Goal: Task Accomplishment & Management: Complete application form

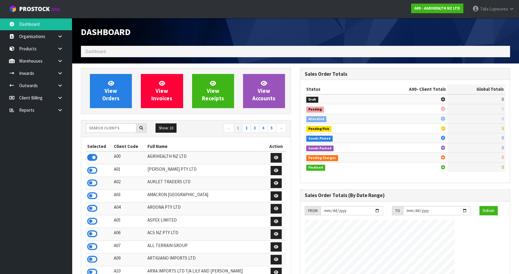
scroll to position [453, 219]
click at [105, 129] on input "text" at bounding box center [111, 127] width 51 height 9
type input "K"
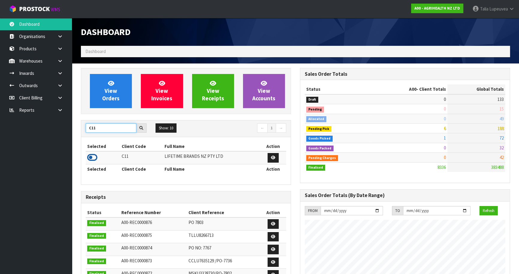
type input "C11"
click at [93, 157] on icon at bounding box center [92, 157] width 10 height 9
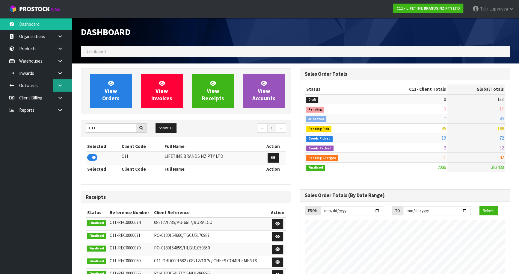
click at [60, 85] on icon at bounding box center [60, 85] width 6 height 4
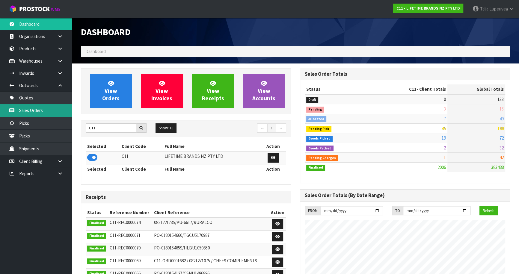
click at [48, 107] on link "Sales Orders" at bounding box center [36, 110] width 72 height 12
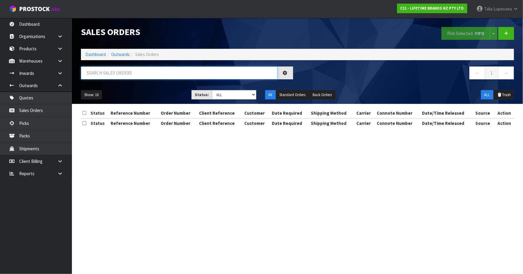
click at [119, 70] on input "text" at bounding box center [179, 73] width 197 height 13
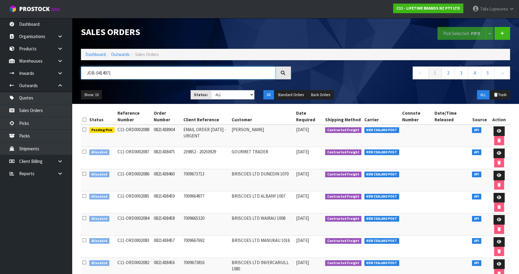
type input "JOB-0414971"
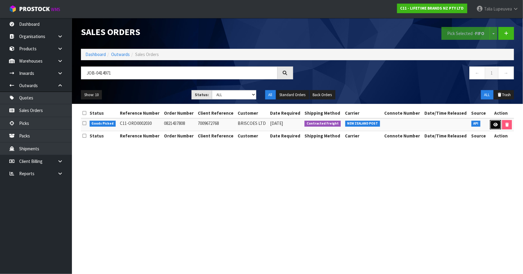
click at [495, 123] on icon at bounding box center [495, 125] width 4 height 4
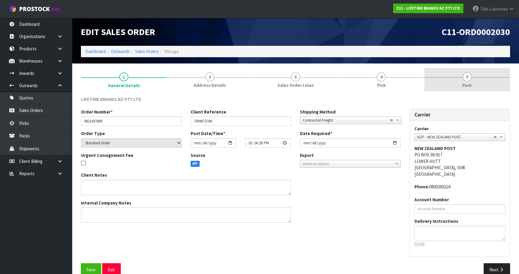
click at [474, 83] on link "5 Pack" at bounding box center [467, 80] width 86 height 24
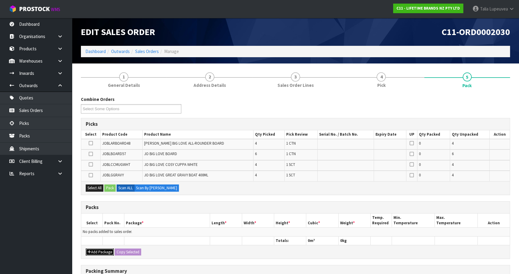
click at [99, 249] on button "Add Package" at bounding box center [100, 252] width 28 height 7
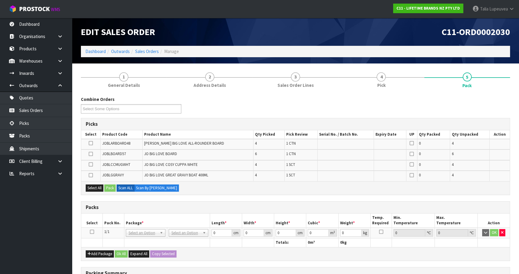
click at [92, 232] on icon at bounding box center [92, 232] width 4 height 0
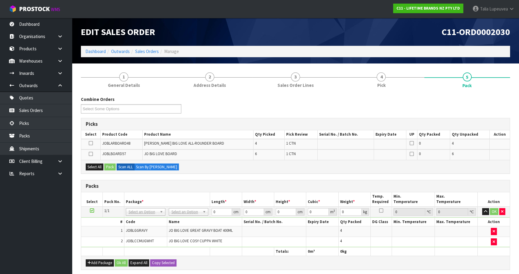
click at [91, 211] on icon at bounding box center [92, 211] width 4 height 0
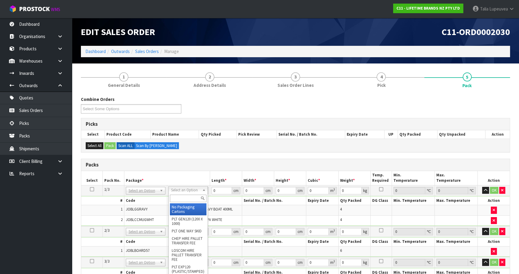
click at [184, 198] on input "text" at bounding box center [188, 198] width 37 height 7
type input "OC"
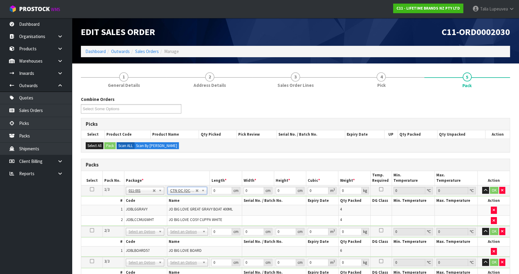
type input "4.98"
click at [191, 239] on input "text" at bounding box center [187, 239] width 37 height 7
type input "OWN"
type input "7.2"
click at [186, 266] on input "text" at bounding box center [187, 269] width 38 height 7
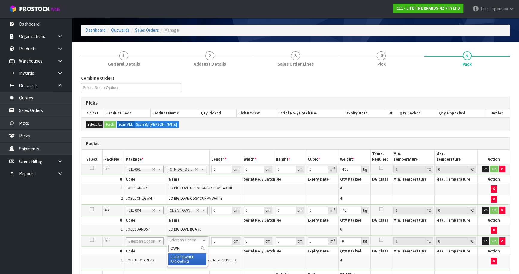
scroll to position [54, 0]
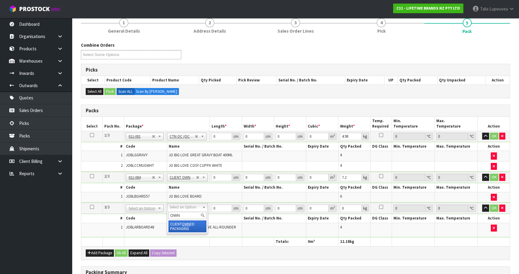
type input "OWN"
type input "2"
type input "9.7"
drag, startPoint x: 219, startPoint y: 136, endPoint x: 185, endPoint y: 141, distance: 34.2
click at [185, 141] on tbody "1/3 NONE 007-001 007-002 007-004 007-009 007-013 007-014 007-015 007-017 007-01…" at bounding box center [295, 151] width 428 height 41
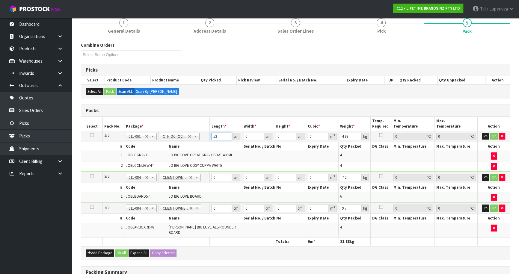
type input "52"
type input "4032"
type input "7"
click at [253, 134] on input "4032" at bounding box center [254, 136] width 20 height 7
type input "403"
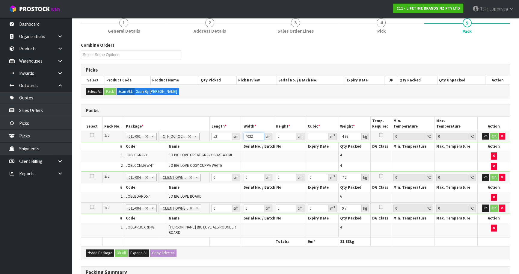
type input "0"
type input "40"
type input "3"
type input "0.00624"
type input "32"
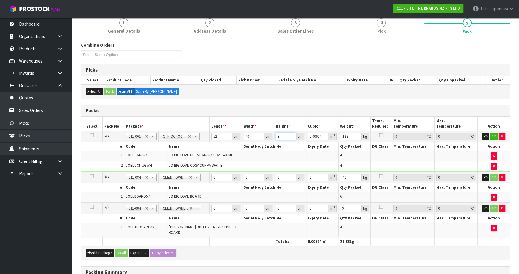
type input "0.06656"
type input "32"
type input "7"
drag, startPoint x: 210, startPoint y: 178, endPoint x: 199, endPoint y: 181, distance: 11.8
click at [199, 181] on tr "2/3 NONE 007-001 007-002 007-004 007-009 007-013 007-014 007-015 007-017 007-01…" at bounding box center [295, 177] width 428 height 11
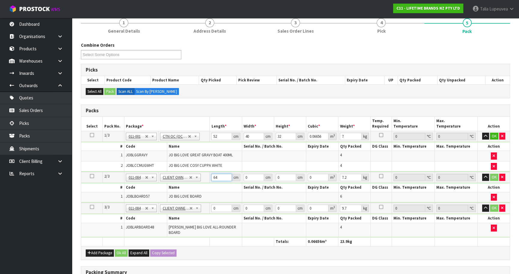
type input "64"
type input "28"
type input "1"
type input "0.001792"
type input "17"
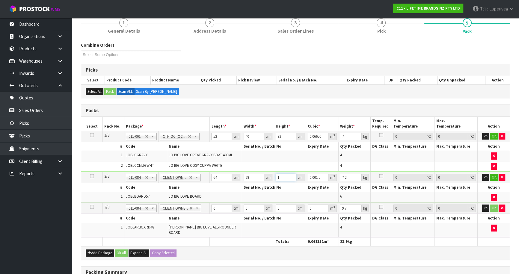
type input "0.030464"
type input "17"
type input "8"
click at [494, 174] on button "OK" at bounding box center [494, 177] width 8 height 7
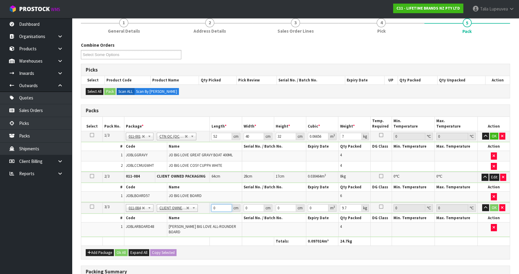
drag, startPoint x: 220, startPoint y: 206, endPoint x: 194, endPoint y: 210, distance: 25.5
click at [194, 210] on tr "3/3 NONE 007-001 007-002 007-004 007-009 007-013 007-014 007-015 007-017 007-01…" at bounding box center [295, 208] width 428 height 11
type input "55"
type input "1"
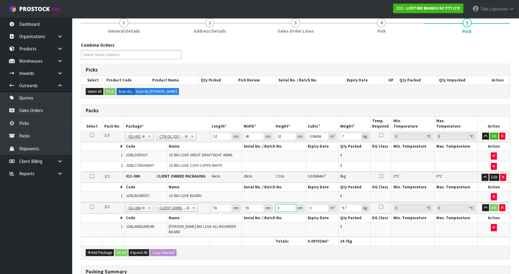
type input "0.003025"
type input "14"
type input "0.04235"
type input "14"
type input "11"
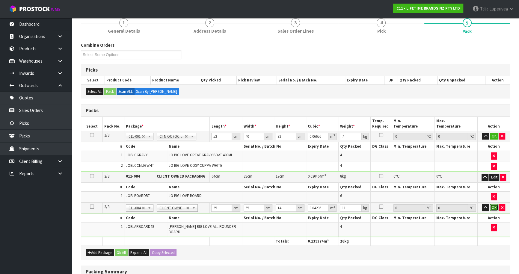
click at [496, 207] on button "OK" at bounding box center [494, 207] width 8 height 7
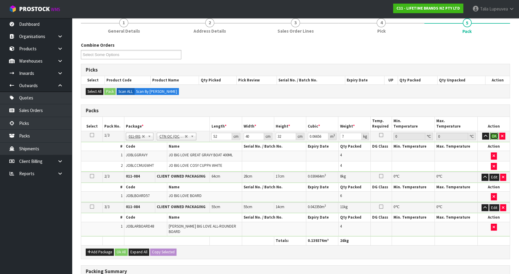
click at [495, 137] on button "OK" at bounding box center [494, 136] width 8 height 7
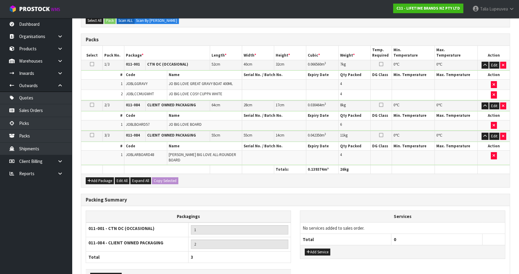
scroll to position [161, 0]
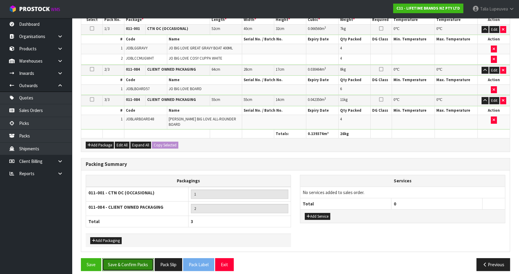
click at [124, 258] on button "Save & Confirm Packs" at bounding box center [128, 264] width 52 height 13
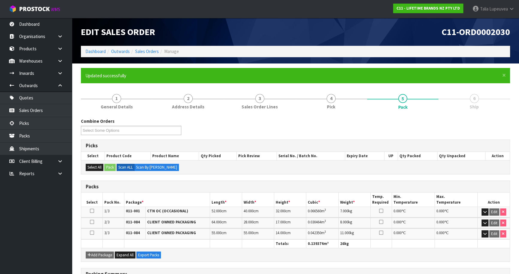
scroll to position [101, 0]
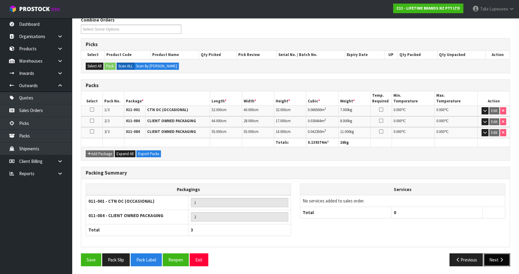
click at [488, 260] on button "Next" at bounding box center [497, 259] width 26 height 13
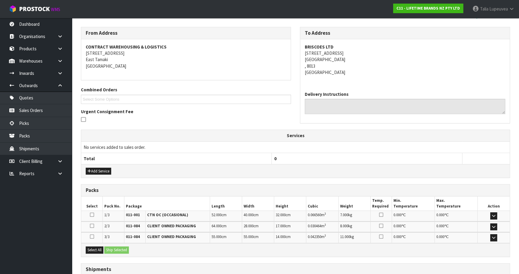
scroll to position [137, 0]
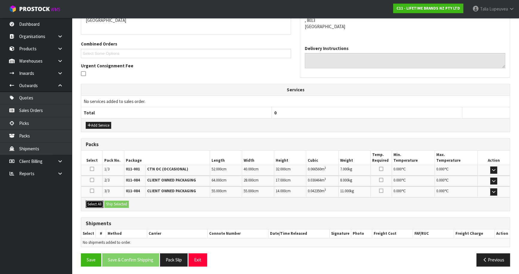
click at [92, 202] on button "Select All" at bounding box center [95, 204] width 18 height 7
click at [117, 203] on button "Ship Selected" at bounding box center [116, 204] width 25 height 7
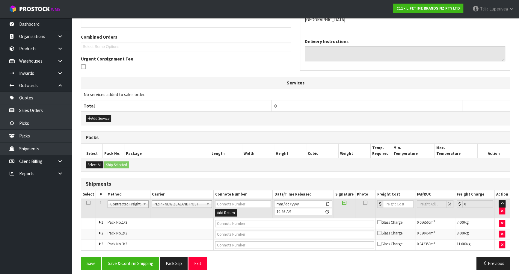
scroll to position [147, 0]
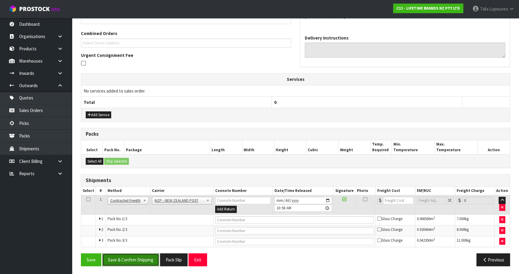
click at [132, 258] on button "Save & Confirm Shipping" at bounding box center [130, 259] width 57 height 13
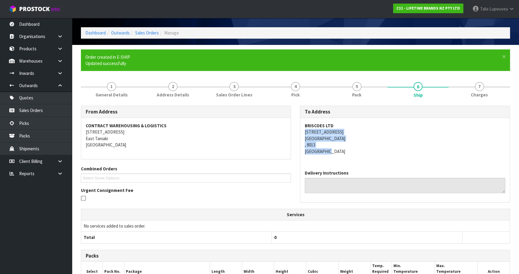
scroll to position [27, 0]
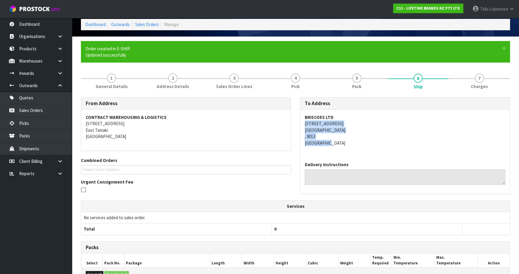
drag, startPoint x: 303, startPoint y: 151, endPoint x: 360, endPoint y: 154, distance: 56.4
click at [360, 154] on div "BRISCOES LTD [STREET_ADDRESS]" at bounding box center [404, 133] width 209 height 47
click at [369, 134] on address "BRISCOES LTD [STREET_ADDRESS]" at bounding box center [405, 130] width 200 height 32
drag, startPoint x: 307, startPoint y: 123, endPoint x: 347, endPoint y: 123, distance: 39.9
click at [347, 123] on address "BRISCOES LTD [STREET_ADDRESS]" at bounding box center [405, 130] width 200 height 32
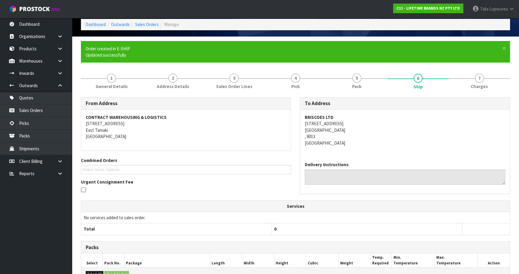
copy address "[STREET_ADDRESS]"
drag, startPoint x: 397, startPoint y: 138, endPoint x: 369, endPoint y: 135, distance: 28.1
click at [397, 138] on address "BRISCOES LTD [STREET_ADDRESS]" at bounding box center [405, 130] width 200 height 32
drag, startPoint x: 302, startPoint y: 114, endPoint x: 358, endPoint y: 131, distance: 58.3
click at [358, 131] on div "BRISCOES LTD [STREET_ADDRESS]" at bounding box center [404, 133] width 209 height 47
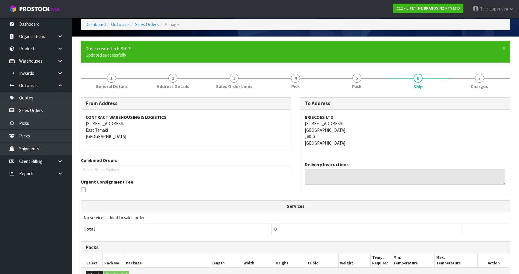
copy address "BRISCOES LTD [STREET_ADDRESS][GEOGRAPHIC_DATA]"
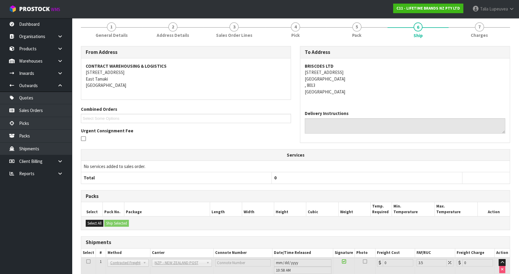
scroll to position [138, 0]
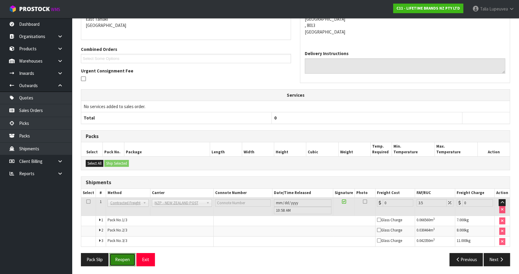
click at [122, 256] on button "Reopen" at bounding box center [122, 259] width 26 height 13
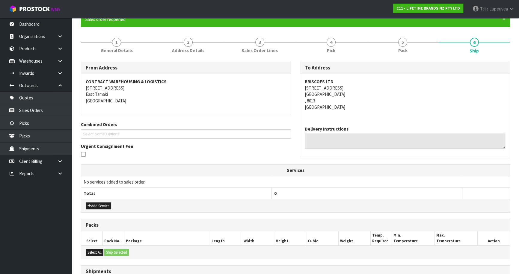
scroll to position [153, 0]
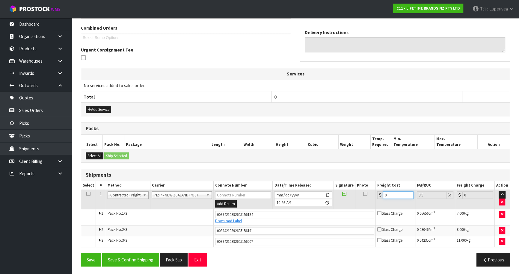
drag, startPoint x: 398, startPoint y: 195, endPoint x: 354, endPoint y: 203, distance: 44.5
click at [354, 203] on tr "1 Client Local Pickup Customer Local Pickup Company Freight Contracted Freight …" at bounding box center [295, 199] width 428 height 19
type input "4"
type input "4.14"
type input "43"
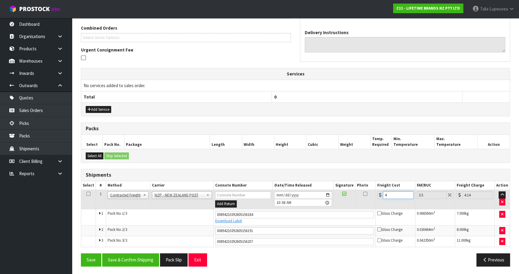
type input "44.5"
type input "43.1"
type input "44.61"
type input "43.16"
type input "44.67"
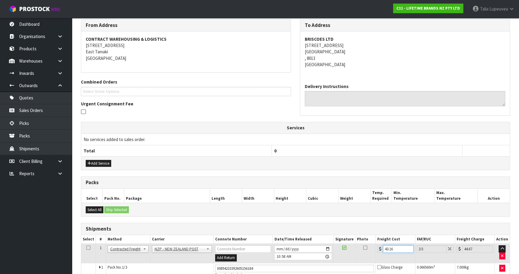
scroll to position [99, 0]
type input "43.16"
click at [101, 165] on button "Add Service" at bounding box center [98, 163] width 25 height 7
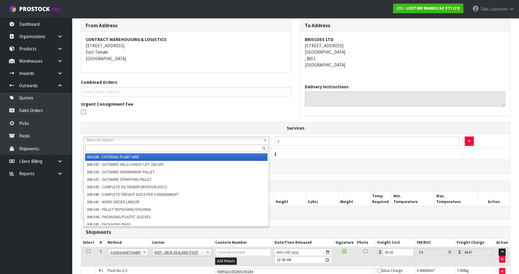
click at [117, 146] on input "text" at bounding box center [176, 148] width 182 height 7
type input "L"
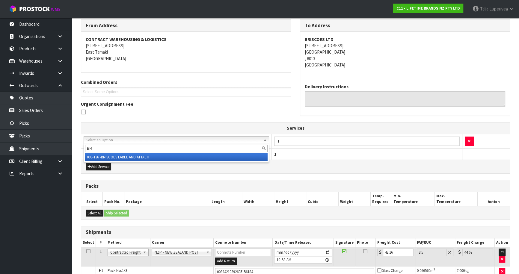
type input "BR"
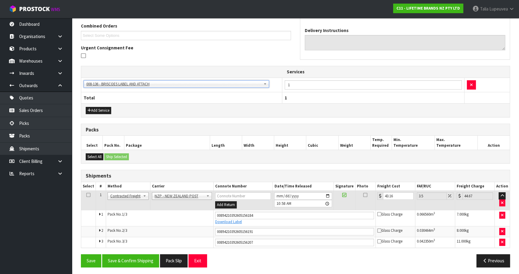
scroll to position [156, 0]
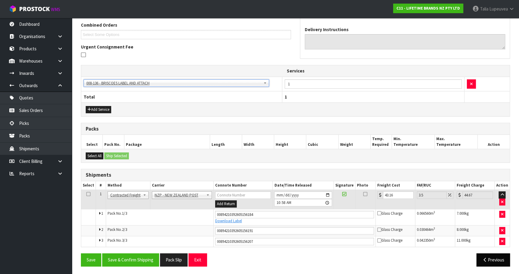
click at [484, 254] on div "From Address CONTRACT WAREHOUSING & LOGISTICS [STREET_ADDRESS] Combined Orders …" at bounding box center [295, 116] width 429 height 309
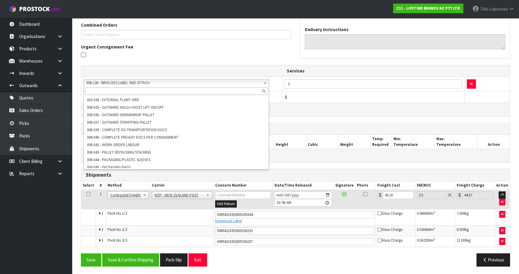
click at [155, 89] on input "text" at bounding box center [176, 90] width 182 height 7
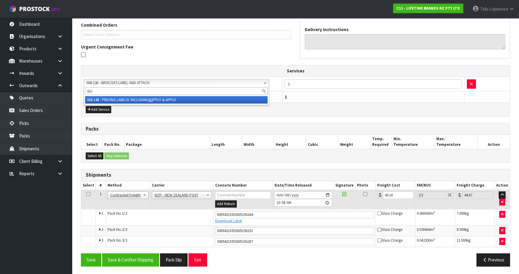
type input "SU"
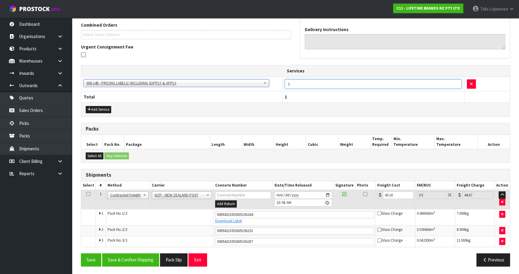
click at [297, 82] on input "1" at bounding box center [373, 83] width 177 height 9
type input "18"
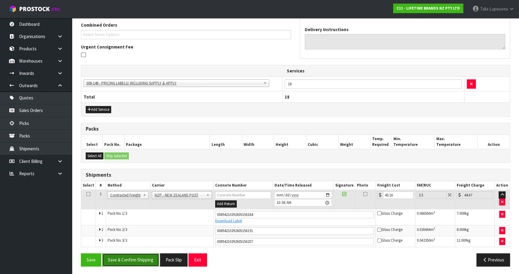
click at [120, 260] on button "Save & Confirm Shipping" at bounding box center [130, 259] width 57 height 13
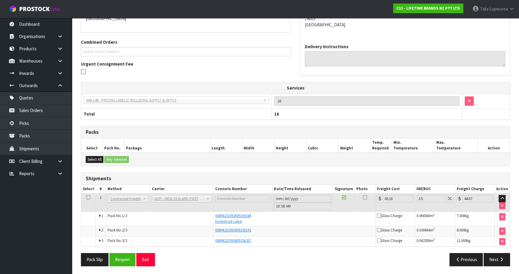
scroll to position [0, 0]
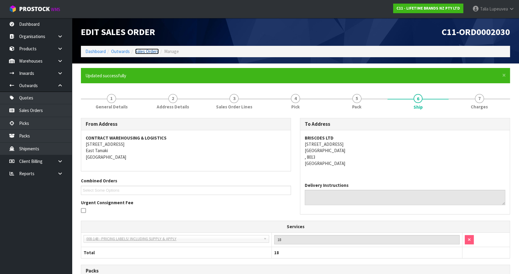
click at [155, 50] on link "Sales Orders" at bounding box center [147, 52] width 24 height 6
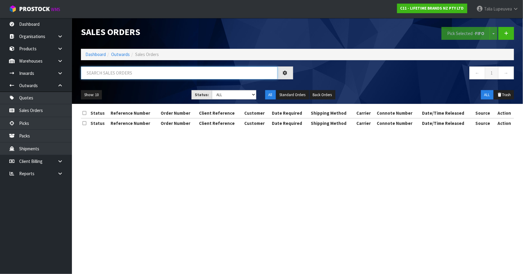
click at [166, 78] on input "text" at bounding box center [179, 73] width 197 height 13
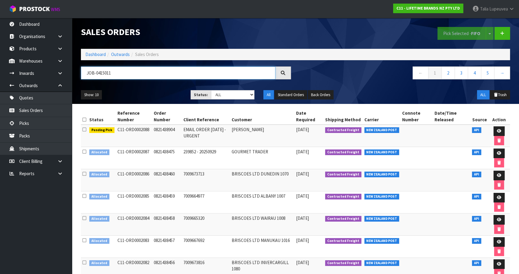
type input "JOB-0415011"
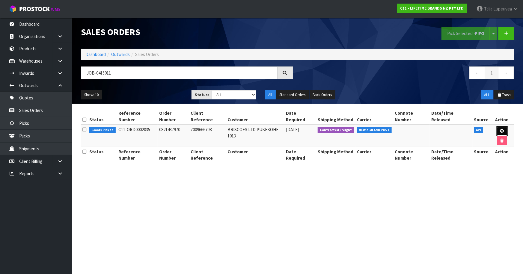
click at [496, 126] on link at bounding box center [501, 131] width 11 height 10
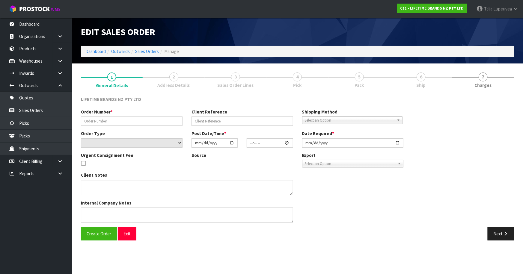
type input "0821437970"
type input "7009666798"
select select "number:0"
type input "[DATE]"
type input "14:19:35.000"
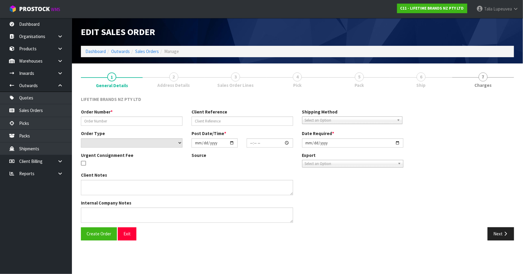
type input "[DATE]"
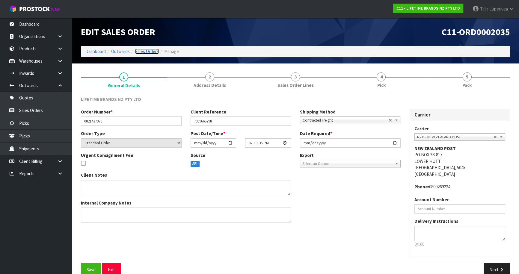
click at [151, 52] on link "Sales Orders" at bounding box center [147, 52] width 24 height 6
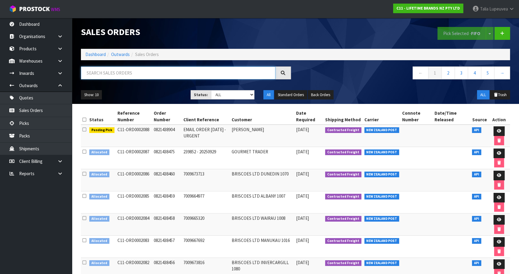
click at [159, 71] on input "text" at bounding box center [178, 73] width 194 height 13
type input "JOB-0415011"
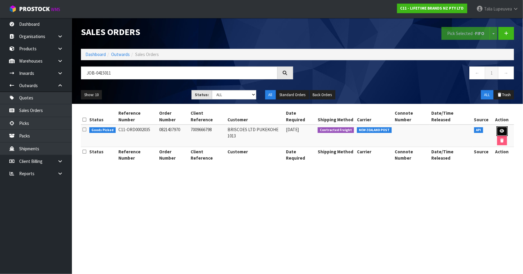
click at [500, 129] on icon at bounding box center [502, 131] width 4 height 4
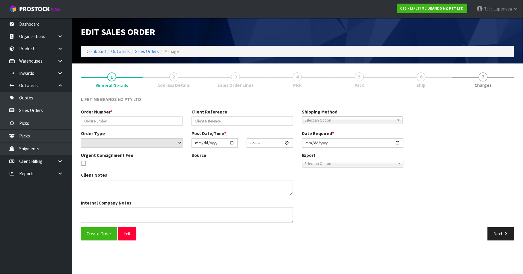
type input "0821437970"
type input "7009666798"
select select "number:0"
type input "[DATE]"
type input "14:19:35.000"
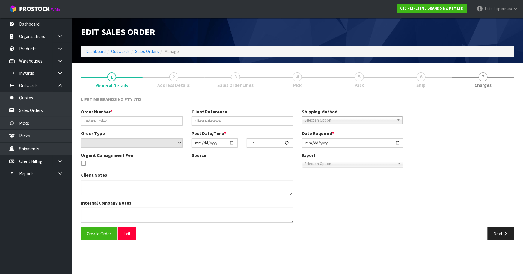
type input "[DATE]"
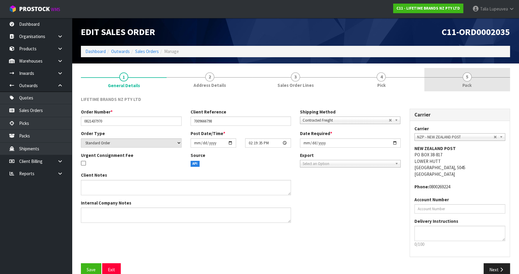
click at [476, 86] on link "5 Pack" at bounding box center [467, 80] width 86 height 24
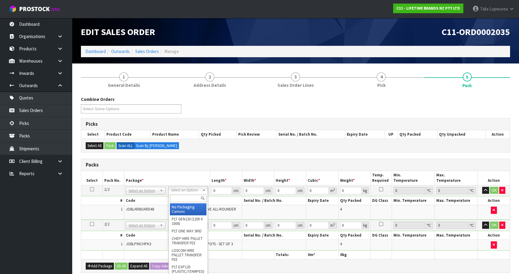
click at [193, 196] on input "text" at bounding box center [188, 198] width 37 height 7
type input "OWN"
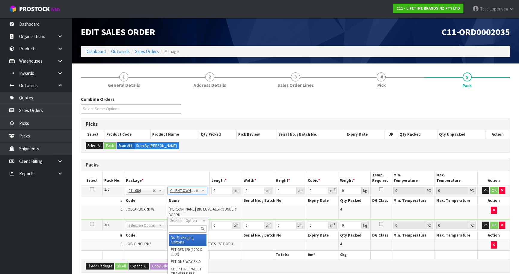
type input "9.7"
click at [193, 225] on input "text" at bounding box center [187, 228] width 37 height 7
type input "OC"
drag, startPoint x: 195, startPoint y: 242, endPoint x: 197, endPoint y: 233, distance: 8.9
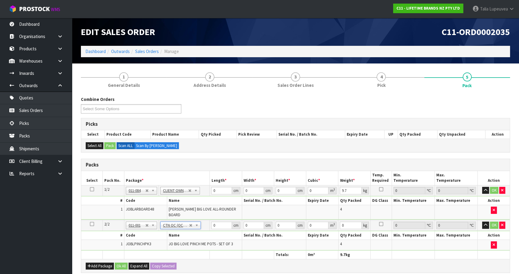
type input "2.48"
drag, startPoint x: 216, startPoint y: 191, endPoint x: 197, endPoint y: 199, distance: 20.0
click at [197, 199] on tbody "1/2 NONE 007-001 007-002 007-004 007-009 007-013 007-014 007-015 007-017 007-01…" at bounding box center [295, 202] width 428 height 35
type input "53"
type input "55"
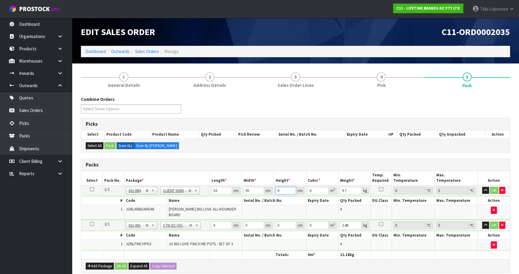
type input "1"
type input "0.002915"
type input "14"
type input "0.04081"
type input "14"
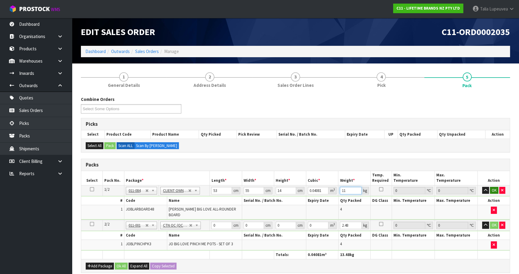
type input "11"
click at [491, 192] on button "OK" at bounding box center [494, 190] width 8 height 7
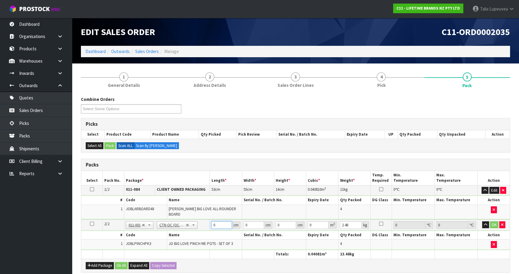
drag, startPoint x: 217, startPoint y: 220, endPoint x: 184, endPoint y: 230, distance: 34.3
click at [184, 230] on tbody "2/2 NONE 007-001 007-002 007-004 007-009 007-013 007-014 007-015 007-017 007-01…" at bounding box center [295, 235] width 428 height 31
type input "35"
type input "22"
type input "2"
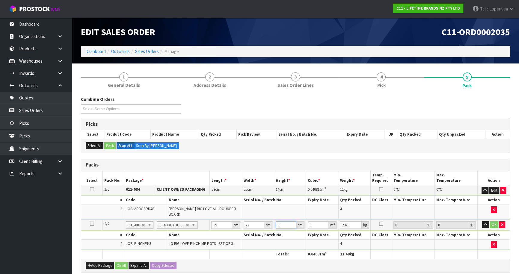
type input "0.00154"
type input "20"
type input "0.0154"
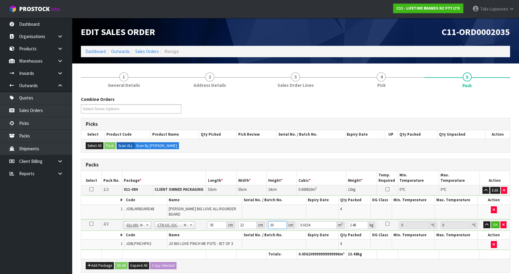
type input "20"
type input "3"
drag, startPoint x: 496, startPoint y: 218, endPoint x: 426, endPoint y: 242, distance: 73.7
click at [496, 221] on button "OK" at bounding box center [495, 224] width 8 height 7
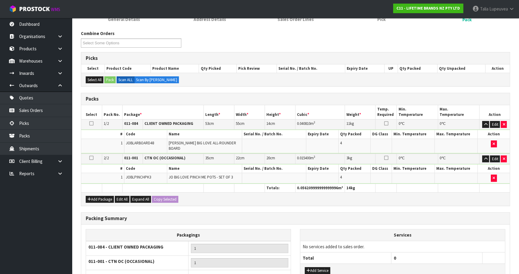
scroll to position [120, 0]
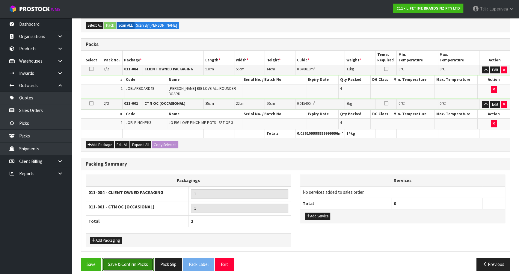
click at [125, 260] on button "Save & Confirm Packs" at bounding box center [128, 264] width 52 height 13
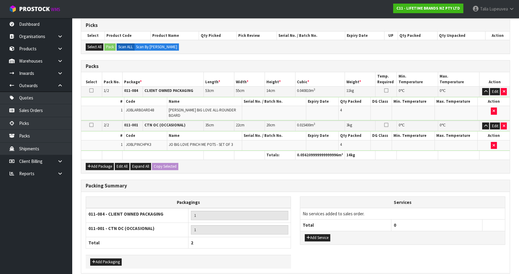
scroll to position [0, 0]
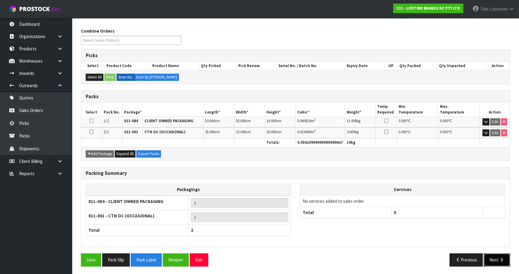
click at [494, 257] on button "Next" at bounding box center [497, 259] width 26 height 13
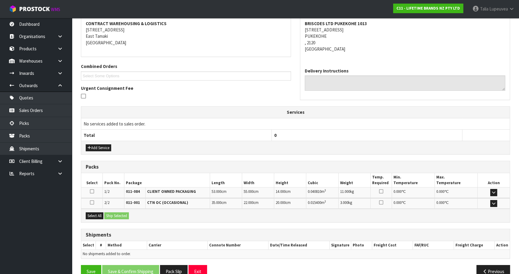
scroll to position [126, 0]
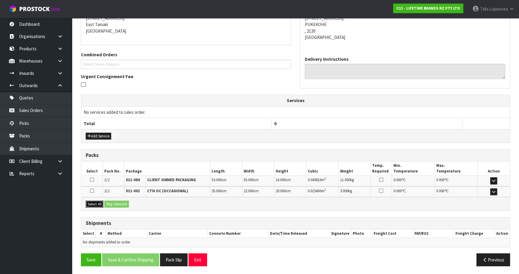
drag, startPoint x: 95, startPoint y: 203, endPoint x: 111, endPoint y: 203, distance: 16.5
click at [97, 204] on button "Select All" at bounding box center [95, 204] width 18 height 7
click at [111, 203] on button "Ship Selected" at bounding box center [116, 204] width 25 height 7
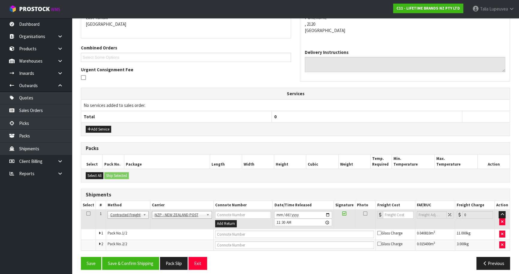
scroll to position [137, 0]
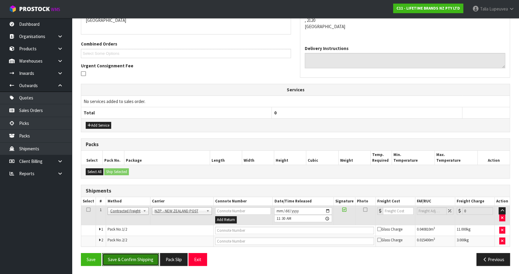
drag, startPoint x: 144, startPoint y: 257, endPoint x: 124, endPoint y: 267, distance: 21.4
click at [143, 257] on button "Save & Confirm Shipping" at bounding box center [130, 259] width 57 height 13
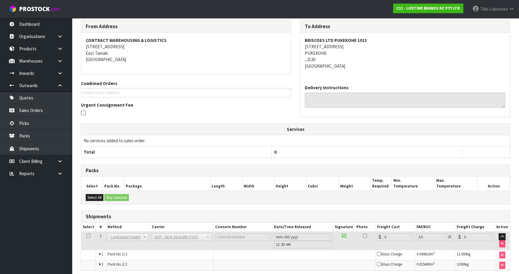
scroll to position [128, 0]
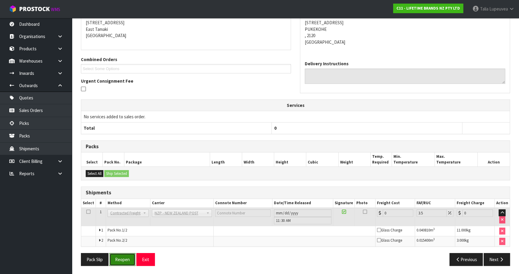
click at [121, 262] on button "Reopen" at bounding box center [122, 259] width 26 height 13
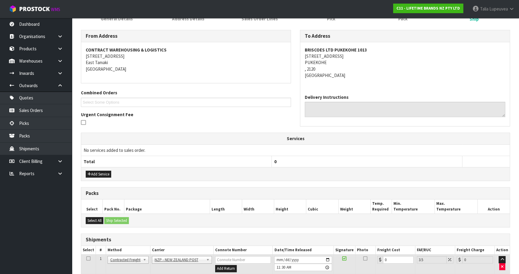
scroll to position [142, 0]
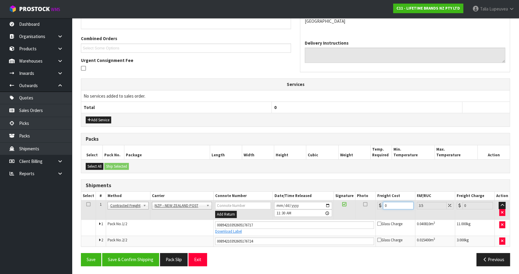
drag, startPoint x: 392, startPoint y: 203, endPoint x: 369, endPoint y: 214, distance: 25.2
click at [369, 214] on tr "1 Client Local Pickup Customer Local Pickup Company Freight Contracted Freight …" at bounding box center [295, 209] width 428 height 19
type input "8"
type input "8.28"
type input "8.6"
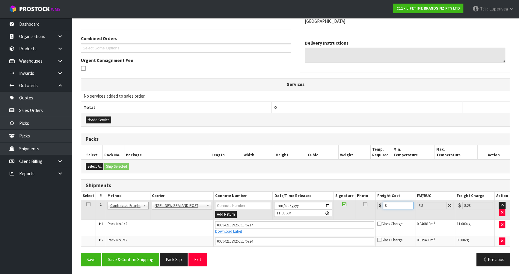
type input "8.9"
type input "8.66"
type input "8.96"
type input "8.66"
click at [99, 118] on button "Add Service" at bounding box center [98, 120] width 25 height 7
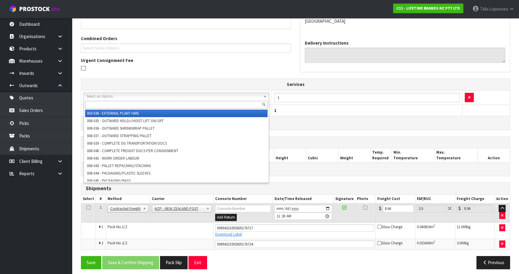
click at [114, 105] on input "text" at bounding box center [176, 104] width 182 height 7
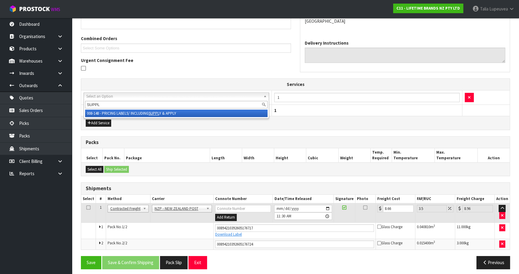
type input "SUPPL"
drag, startPoint x: 124, startPoint y: 116, endPoint x: 137, endPoint y: 111, distance: 14.1
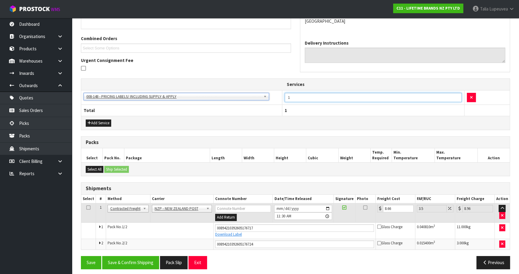
drag, startPoint x: 307, startPoint y: 96, endPoint x: 275, endPoint y: 97, distance: 31.5
click at [275, 97] on tr "003-036 - EXTERNAL PLANT HIRE 008-035 - OUTWARD HDLG+/HOIST LIFT ON/OFF 008-036…" at bounding box center [295, 97] width 428 height 15
type input "8"
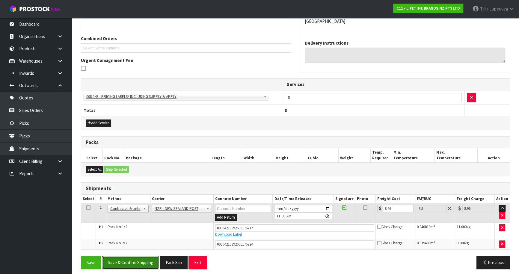
click at [135, 257] on button "Save & Confirm Shipping" at bounding box center [130, 262] width 57 height 13
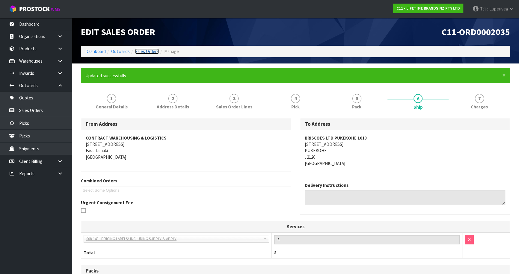
click at [140, 53] on link "Sales Orders" at bounding box center [147, 52] width 24 height 6
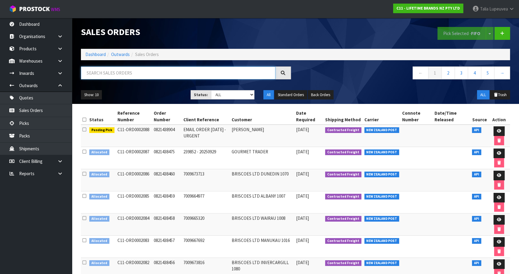
click at [147, 74] on input "text" at bounding box center [178, 73] width 194 height 13
type input "JOB-0415009"
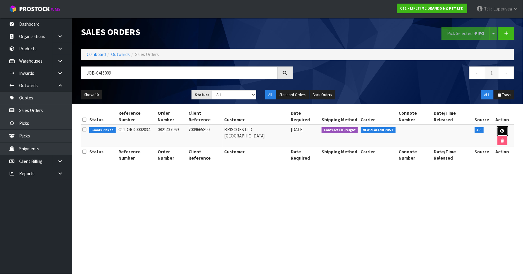
click at [497, 126] on link at bounding box center [502, 131] width 11 height 10
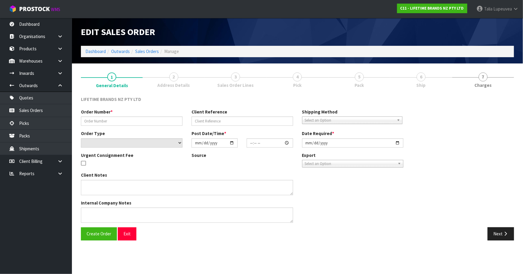
type input "0821437969"
type input "7009665890"
select select "number:0"
type input "[DATE]"
type input "14:14:32.000"
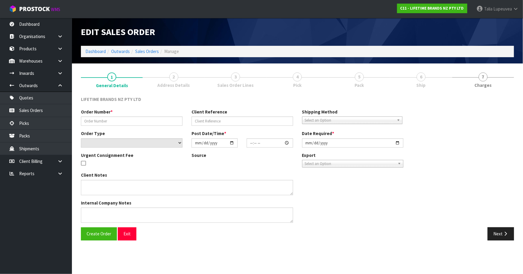
type input "[DATE]"
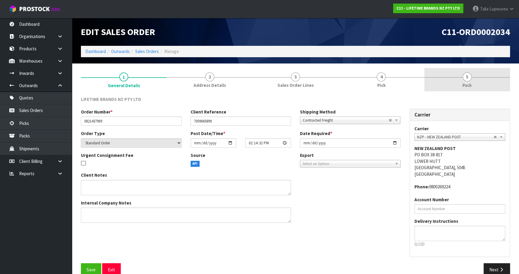
click at [469, 75] on span "5" at bounding box center [467, 77] width 9 height 9
